Goal: Register for event/course

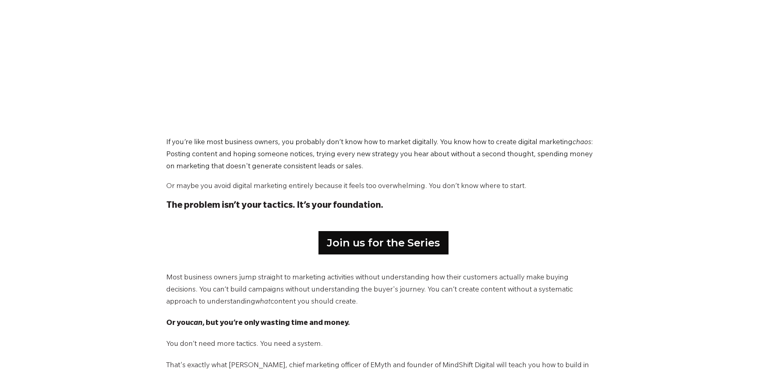
scroll to position [303, 0]
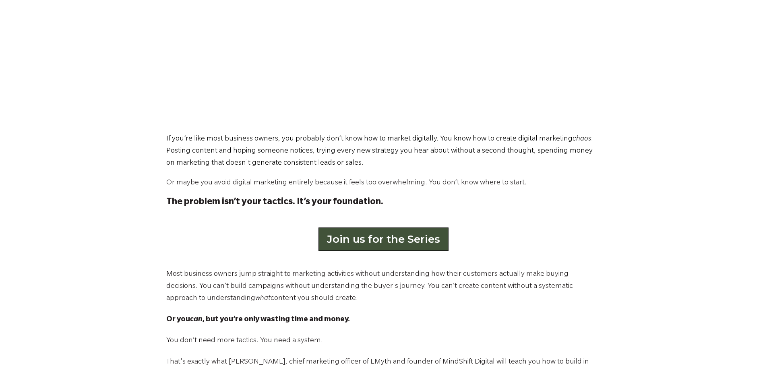
click at [416, 234] on link "Join us for the Series" at bounding box center [383, 238] width 130 height 23
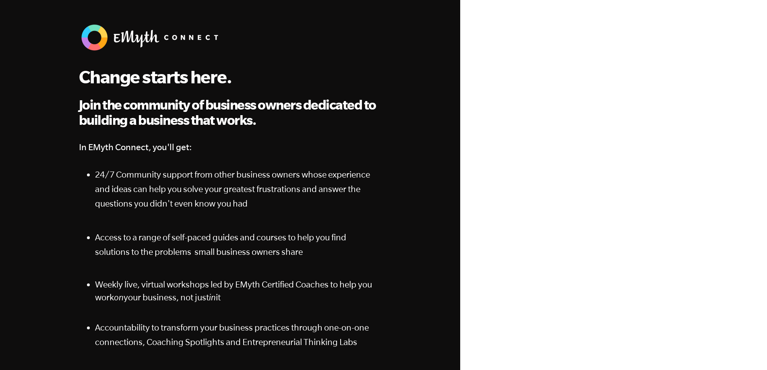
scroll to position [29, 0]
